Goal: Information Seeking & Learning: Learn about a topic

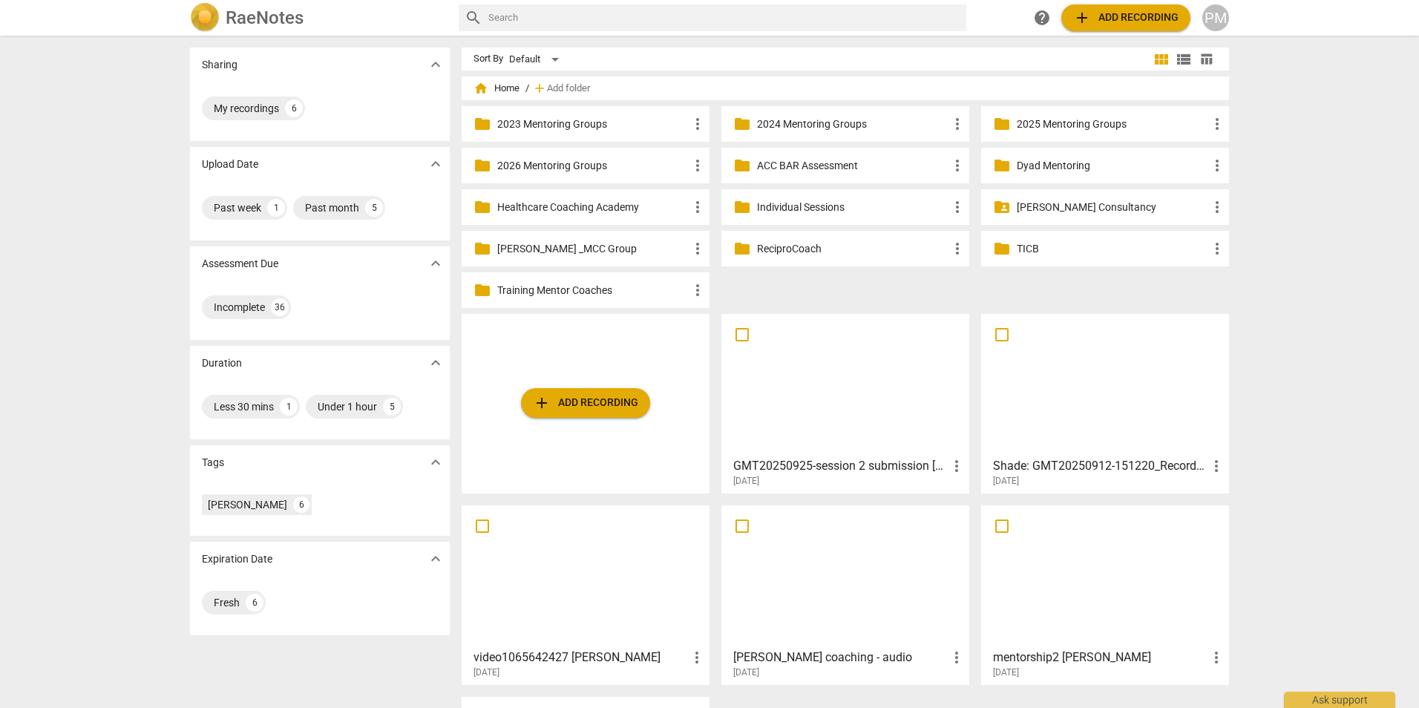
click at [1076, 123] on p "2025 Mentoring Groups" at bounding box center [1113, 125] width 192 height 16
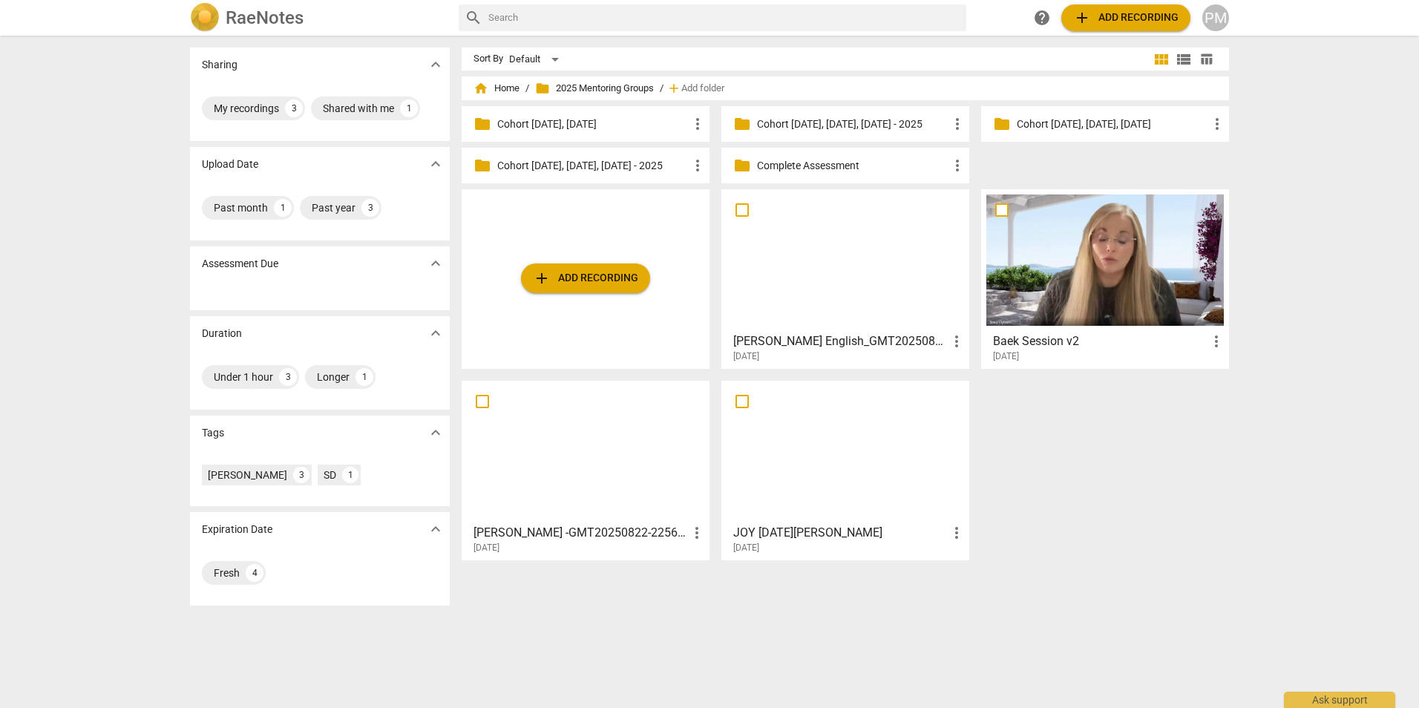
click at [1119, 125] on p "Cohort [DATE], [DATE], [DATE]" at bounding box center [1113, 125] width 192 height 16
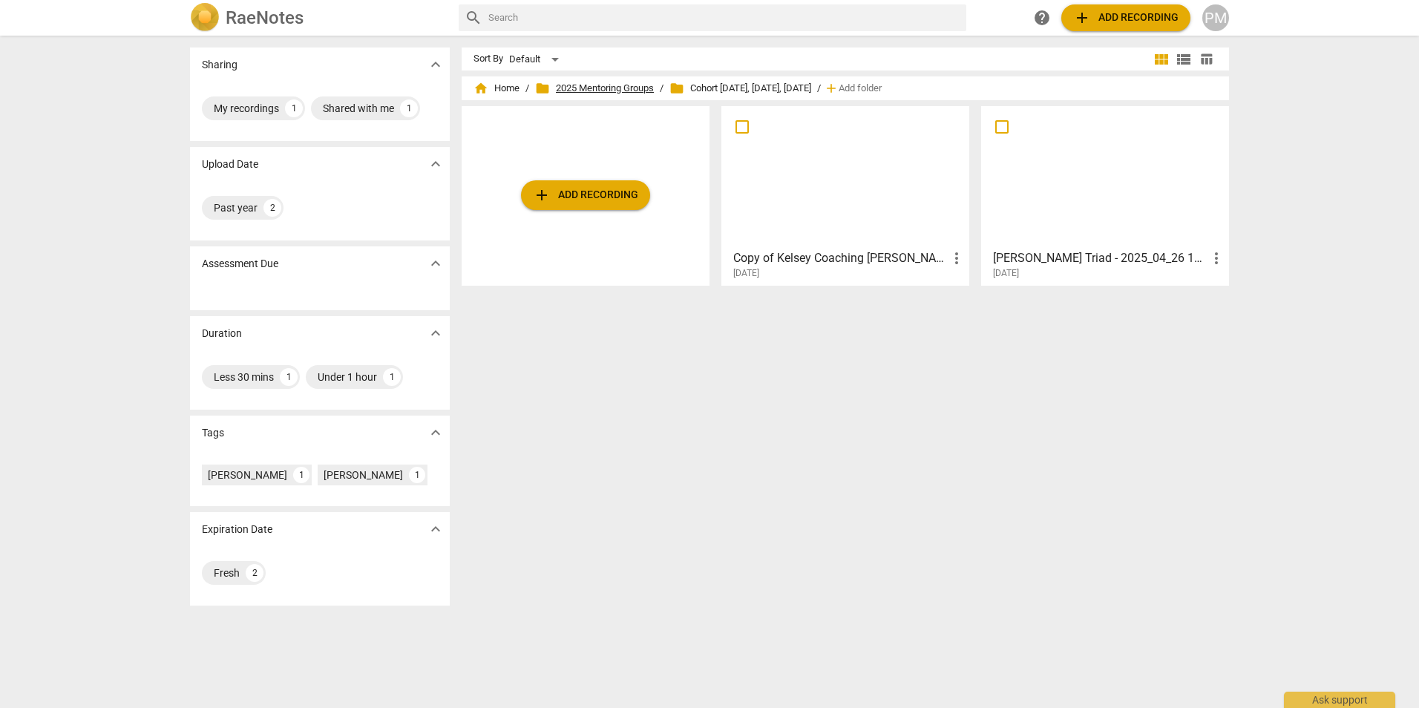
click at [612, 86] on span "folder 2025 Mentoring Groups" at bounding box center [594, 88] width 119 height 15
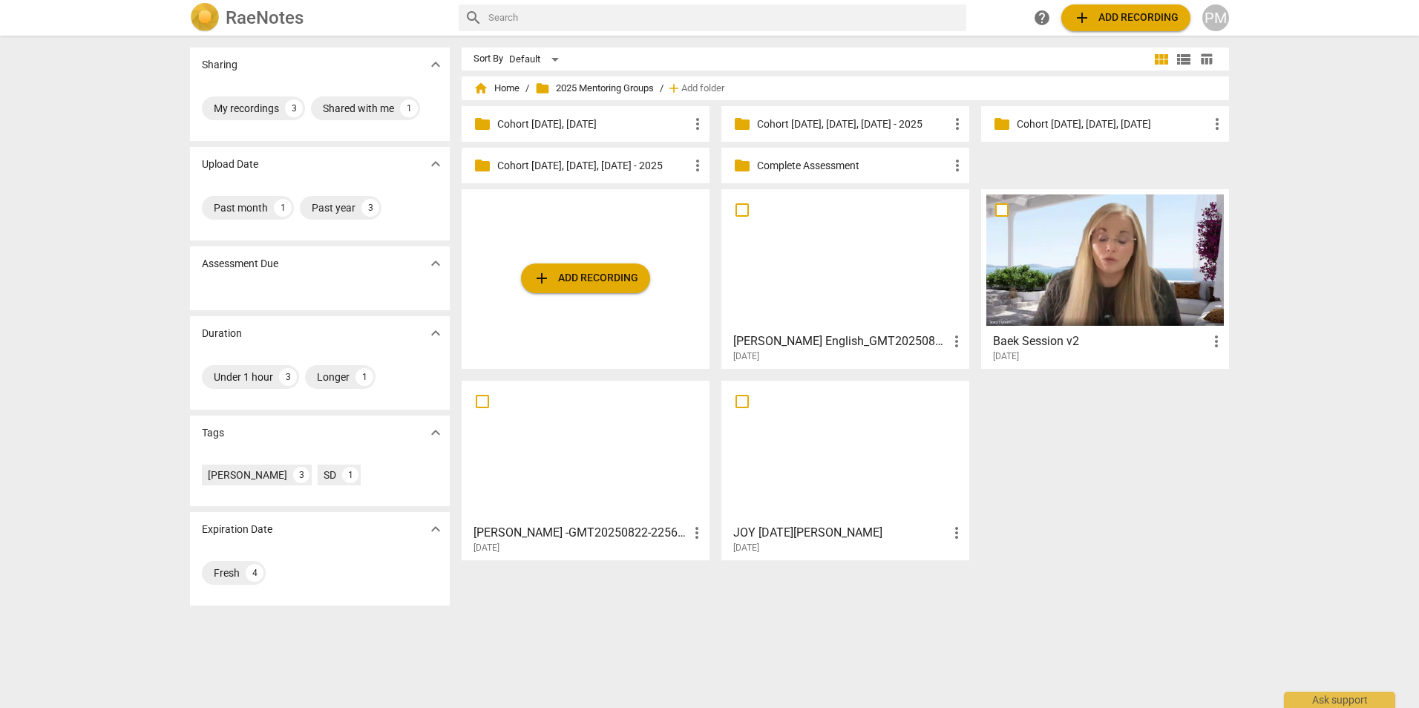
click at [635, 167] on p "Cohort [DATE], [DATE], [DATE] - 2025" at bounding box center [593, 166] width 192 height 16
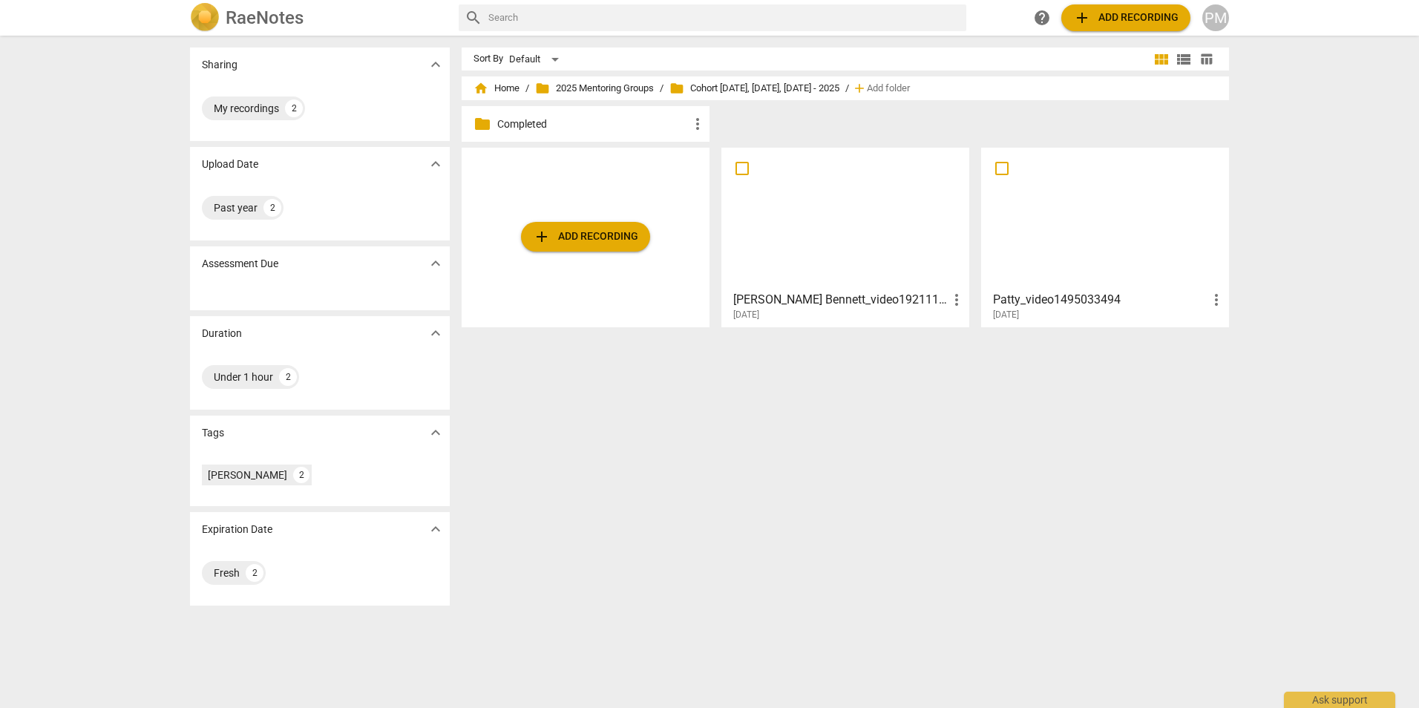
click at [832, 292] on h3 "[PERSON_NAME] Bennett_video1921115655" at bounding box center [840, 300] width 215 height 18
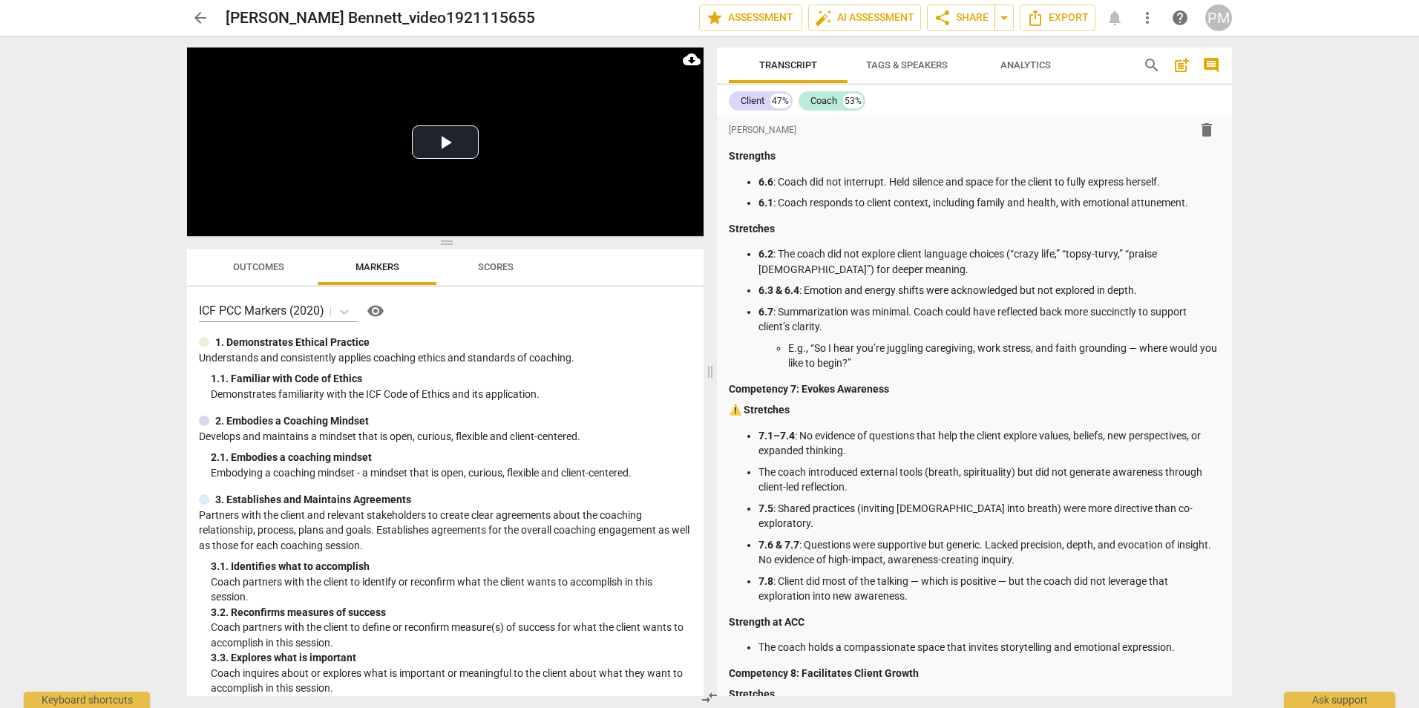
scroll to position [1113, 0]
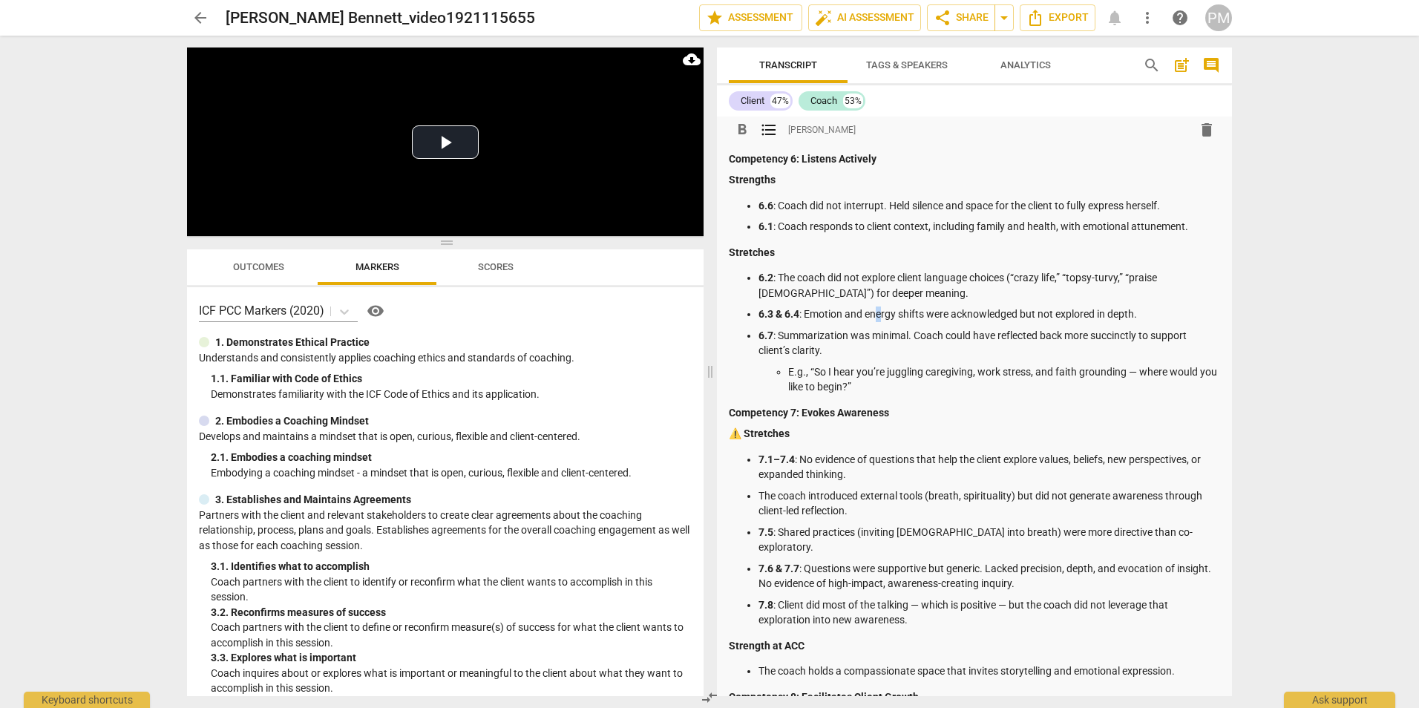
click at [881, 314] on p "6.3 & 6.4 : Emotion and energy shifts were acknowledged but not explored in dep…" at bounding box center [990, 315] width 462 height 16
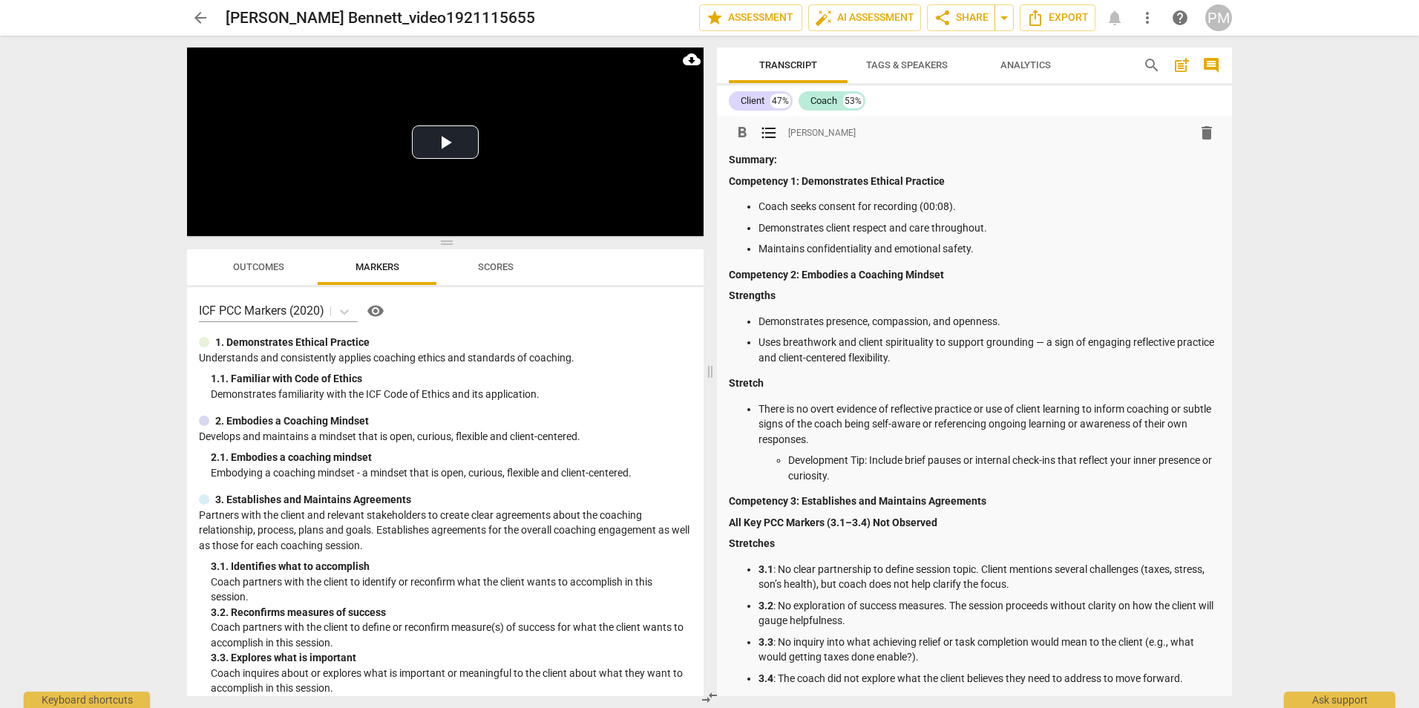
scroll to position [371, 0]
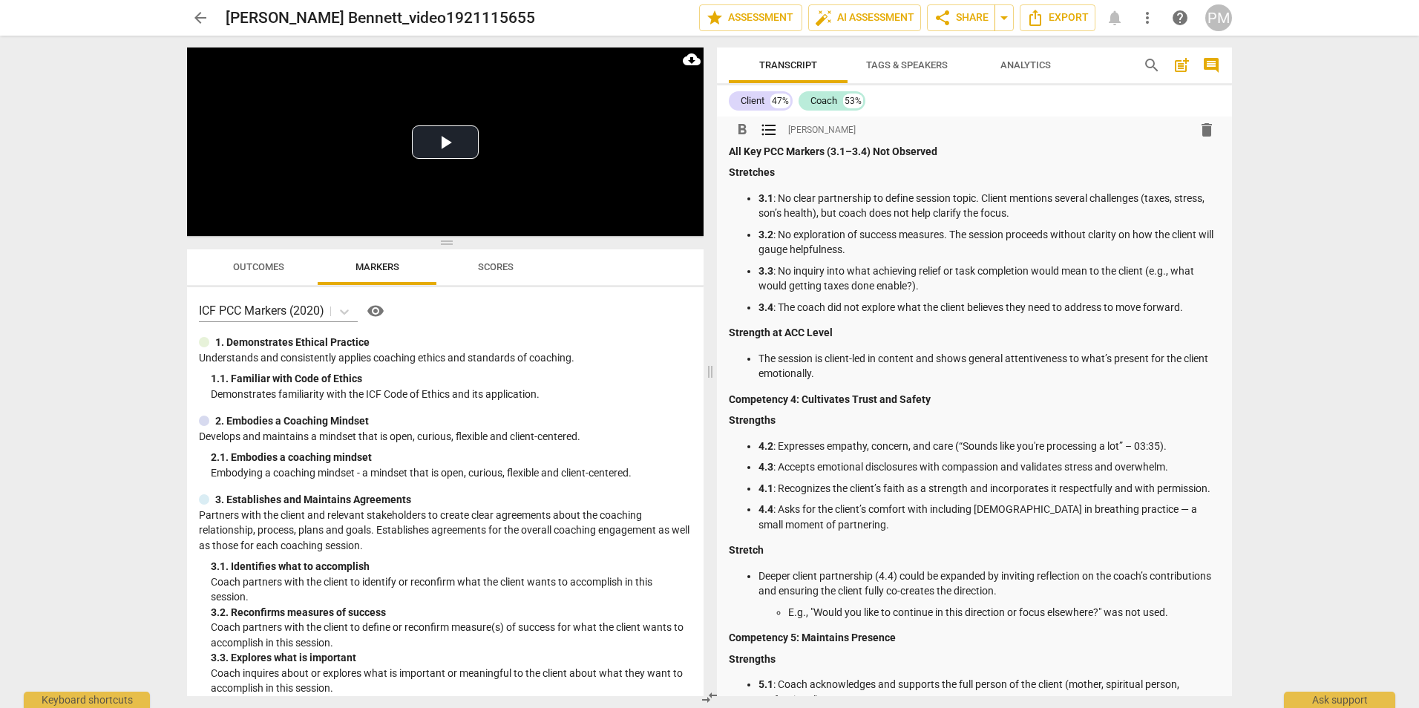
click at [202, 22] on span "arrow_back" at bounding box center [201, 18] width 18 height 18
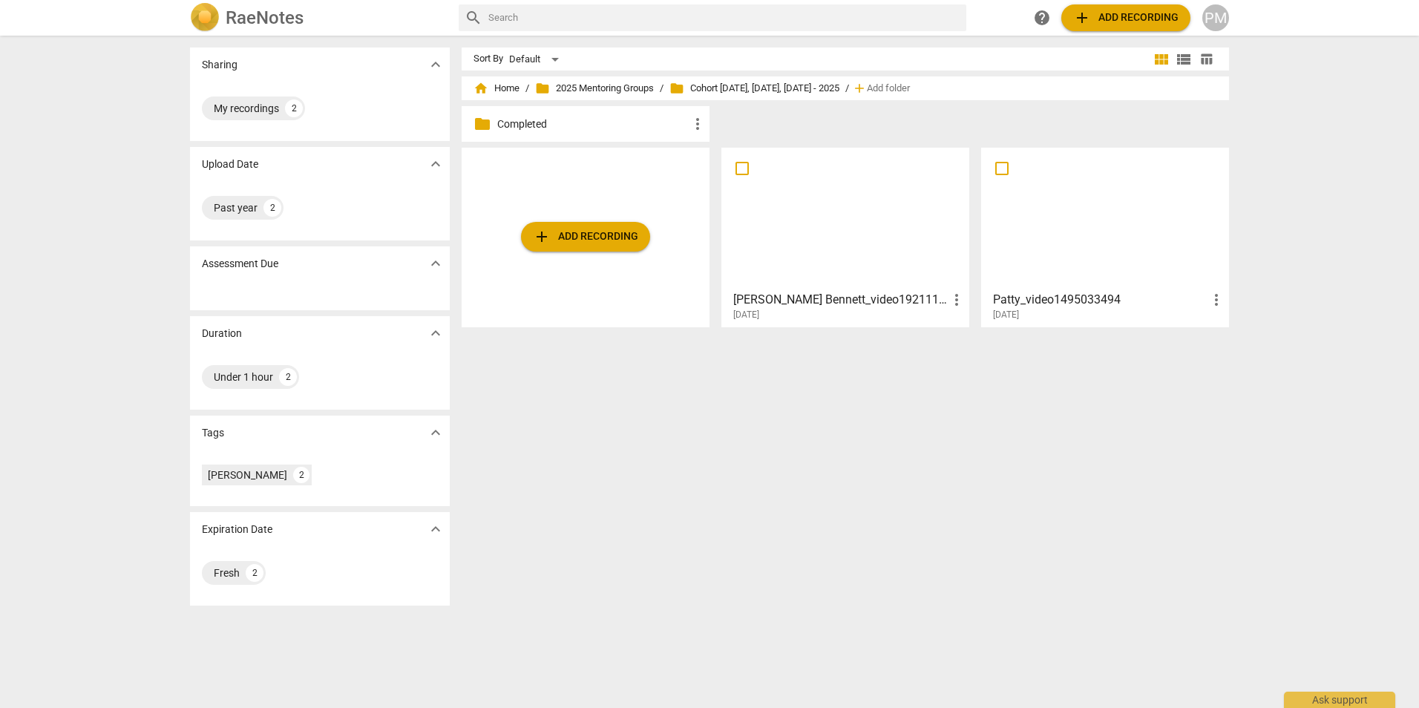
click at [1080, 304] on h3 "Patty_video1495033494" at bounding box center [1100, 300] width 215 height 18
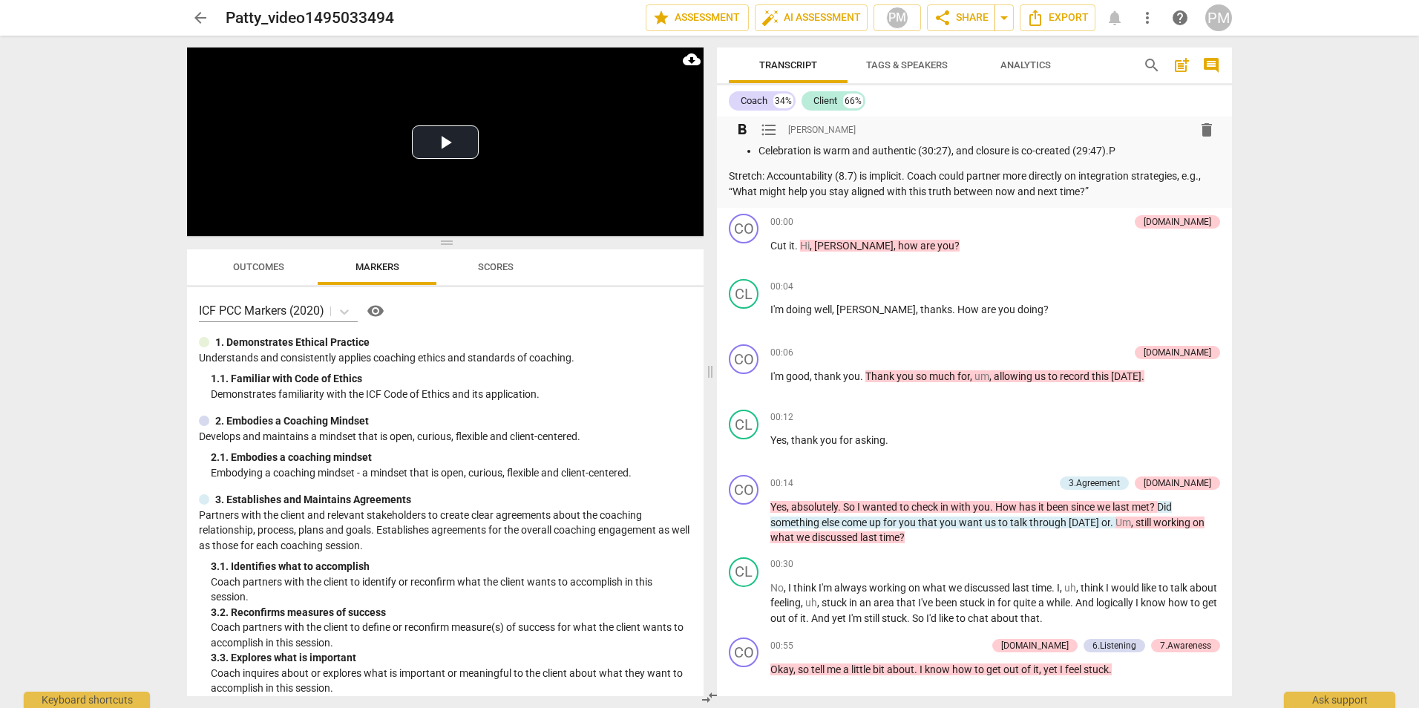
scroll to position [1039, 0]
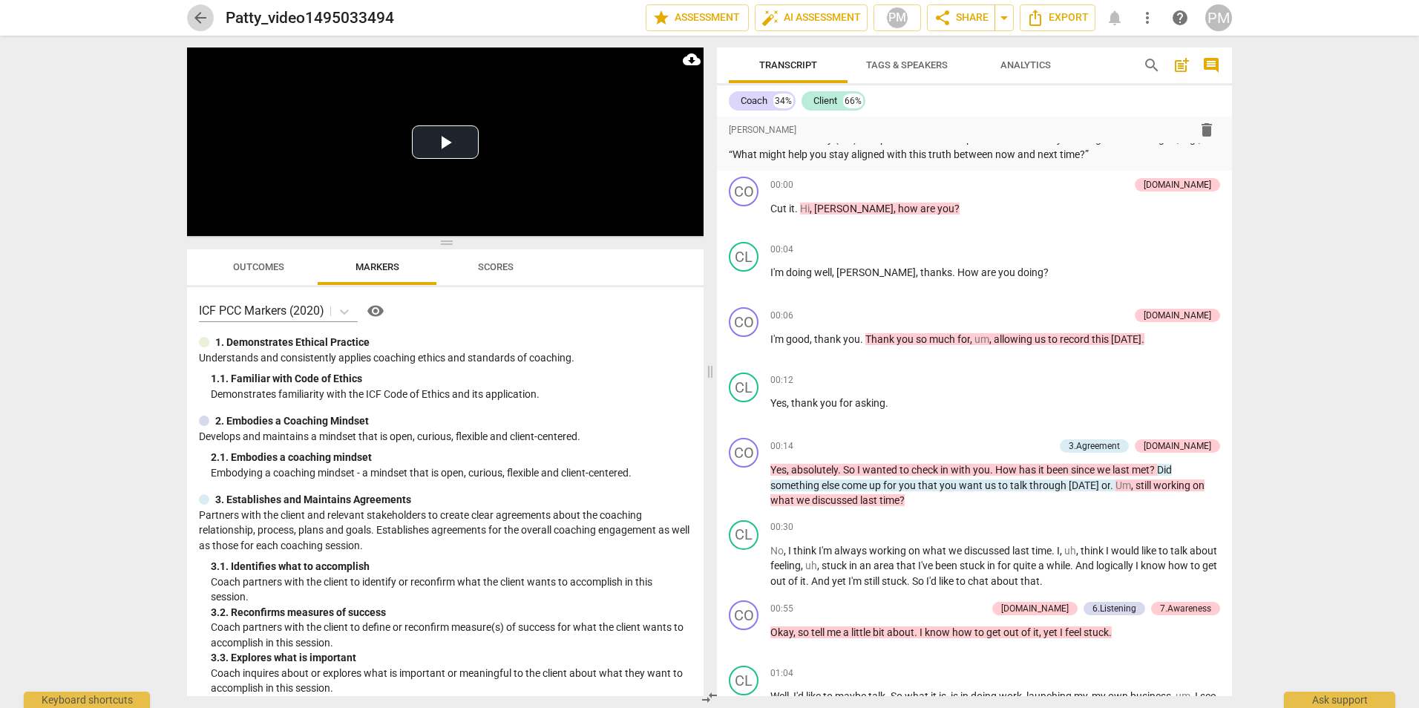
click at [208, 19] on span "arrow_back" at bounding box center [201, 18] width 18 height 18
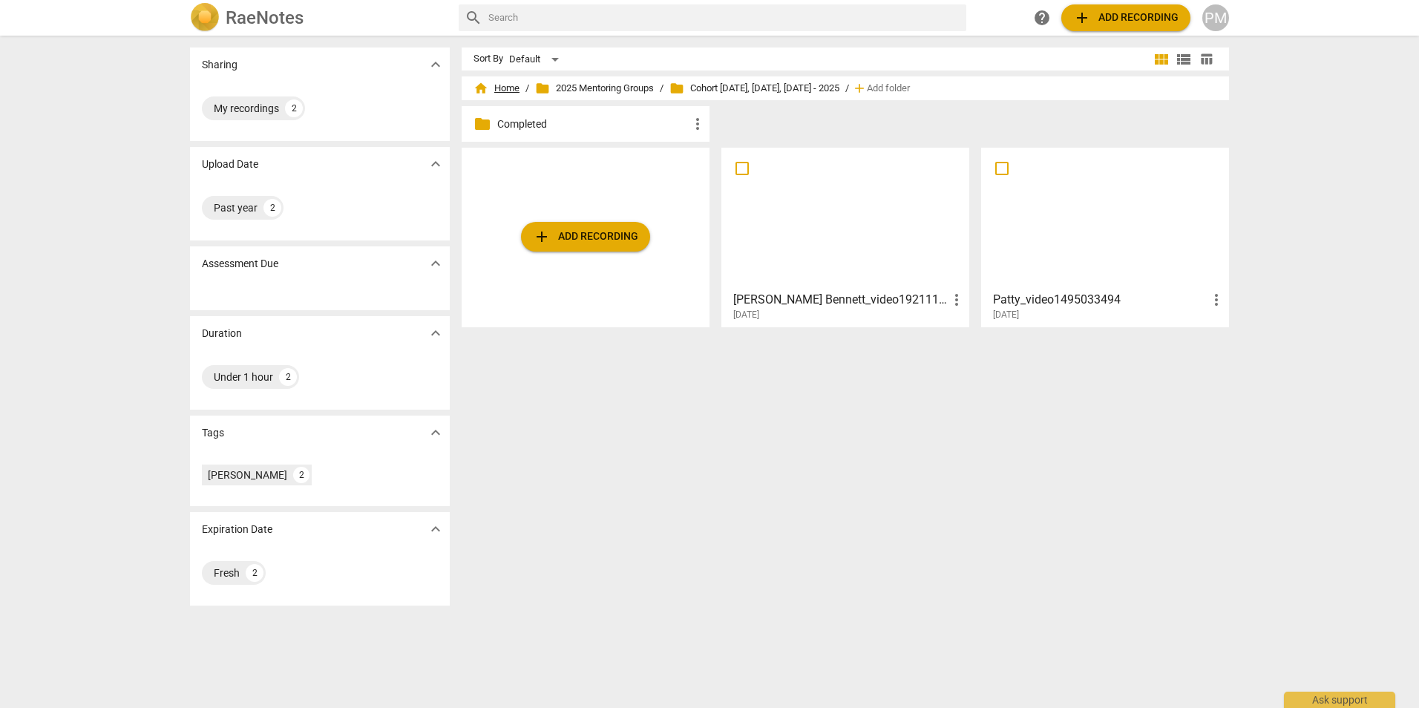
click at [496, 91] on span "home Home" at bounding box center [497, 88] width 46 height 15
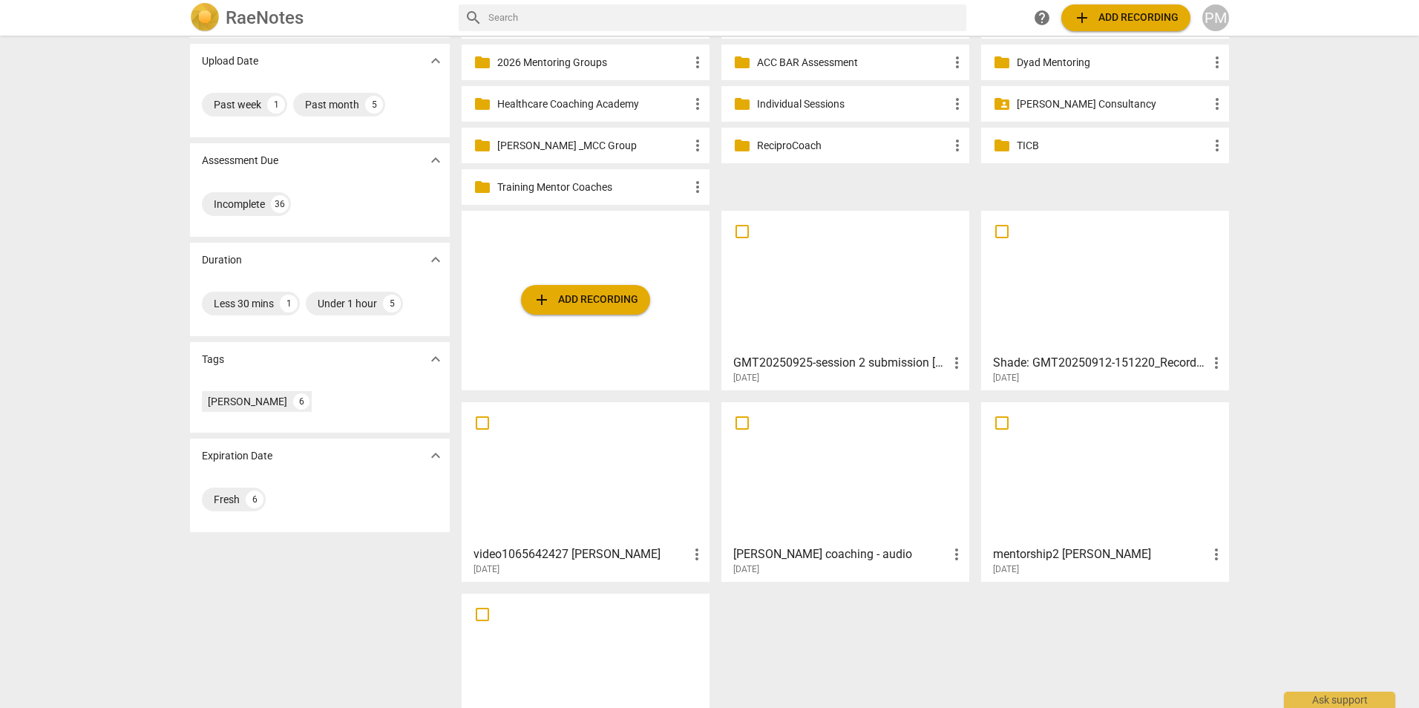
scroll to position [148, 0]
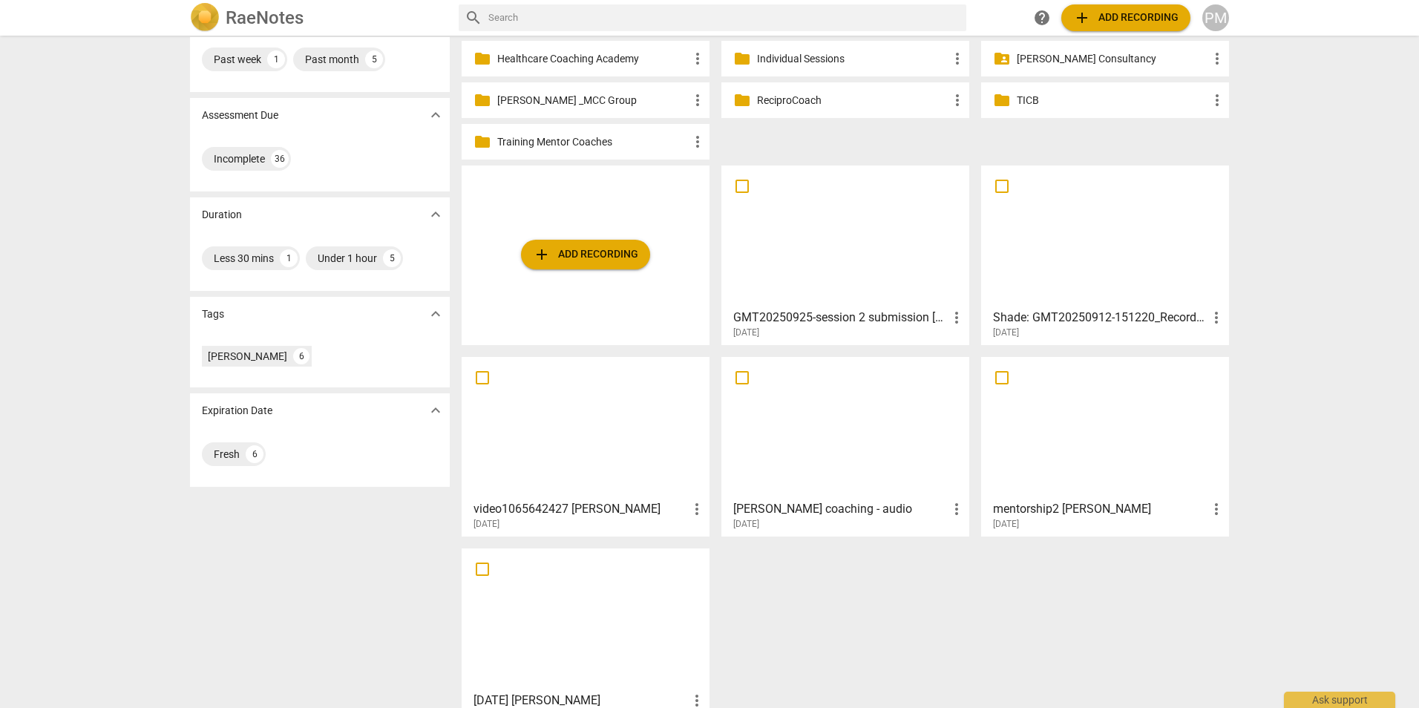
click at [546, 447] on div at bounding box center [586, 427] width 238 height 131
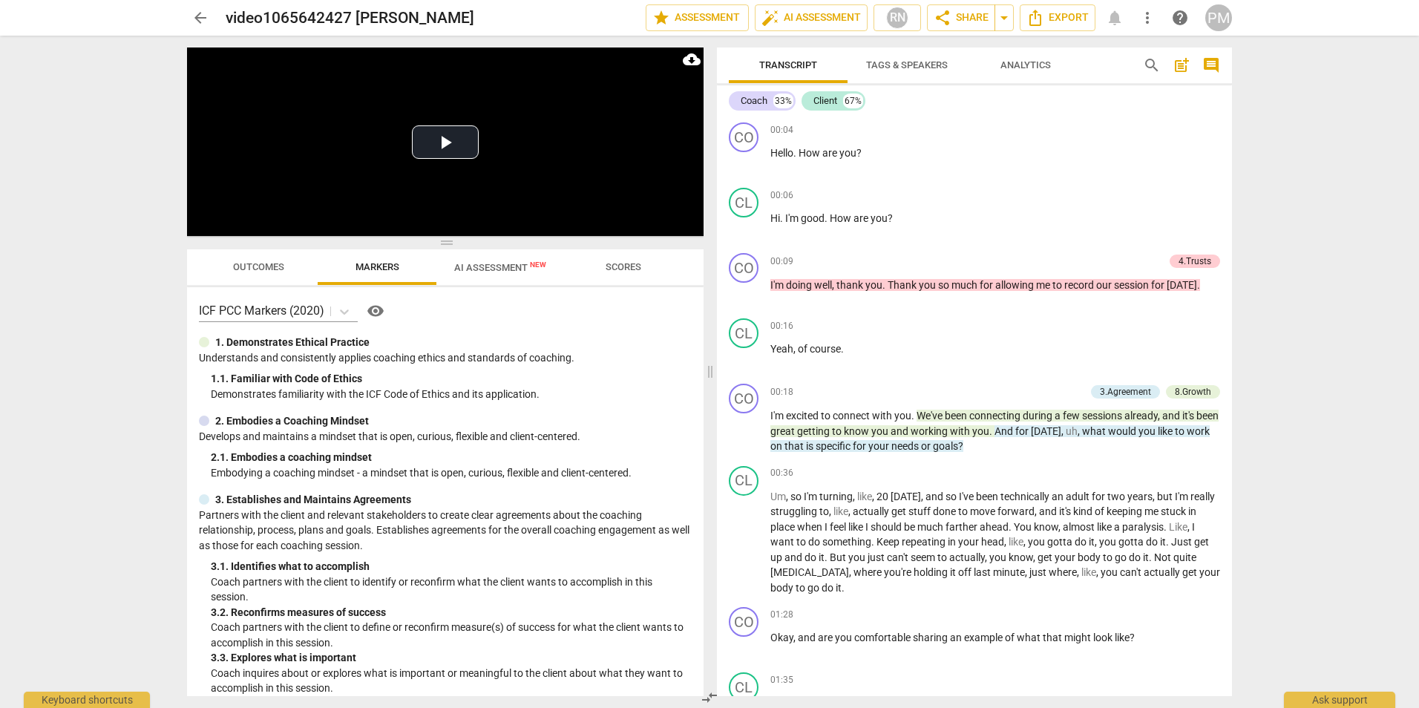
click at [198, 20] on span "arrow_back" at bounding box center [201, 18] width 18 height 18
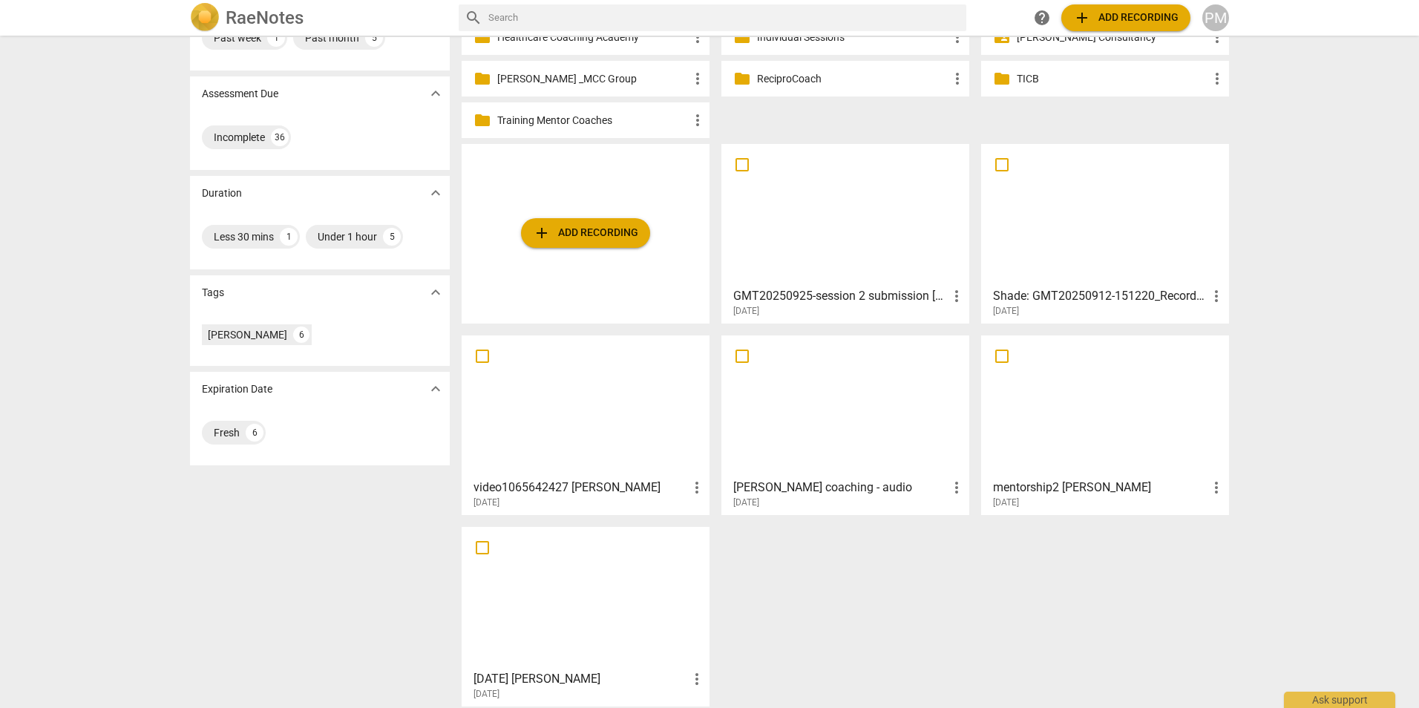
scroll to position [180, 0]
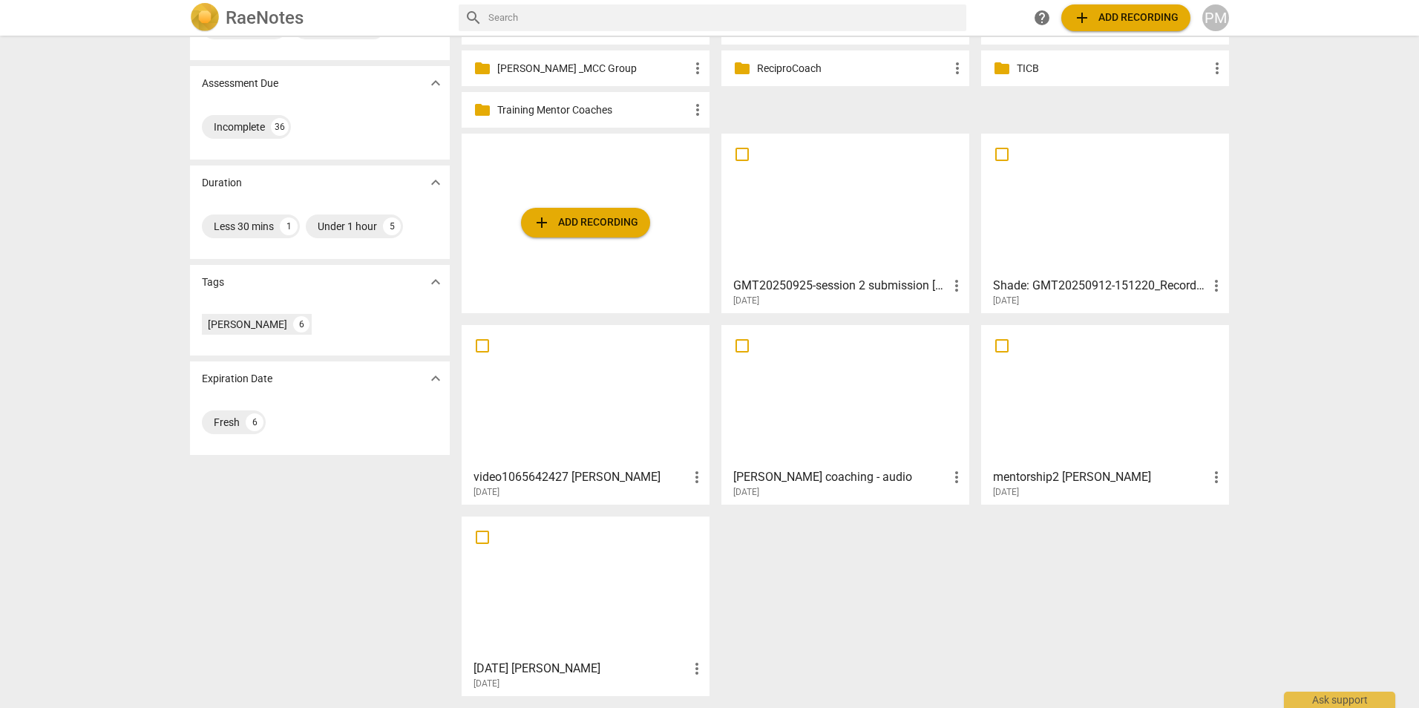
drag, startPoint x: 1352, startPoint y: 324, endPoint x: 1350, endPoint y: 311, distance: 13.0
click at [1352, 324] on div "Sharing expand_more My recordings 6 Upload Date expand_more Past week 1 Past mo…" at bounding box center [709, 372] width 1419 height 671
